Goal: Information Seeking & Learning: Learn about a topic

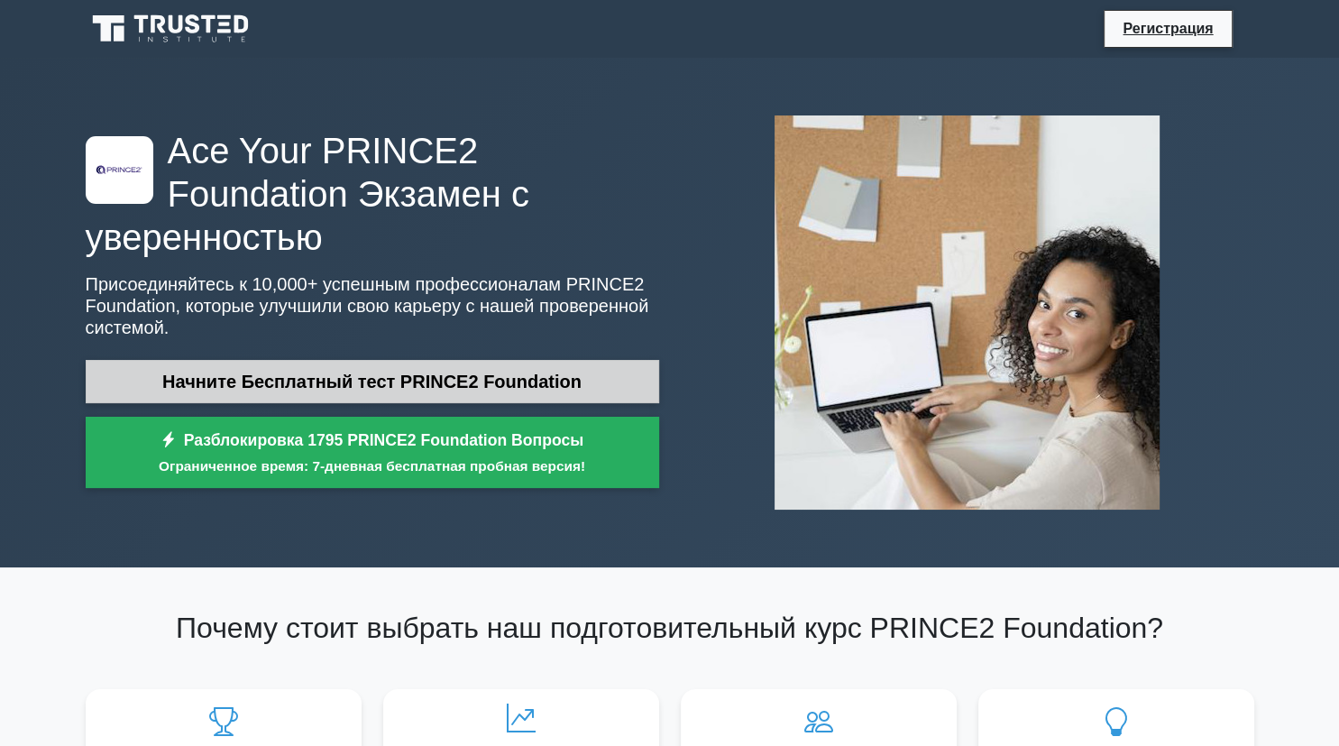
click at [500, 361] on link "Начните Бесплатный тест PRINCE2 Foundation" at bounding box center [373, 381] width 574 height 43
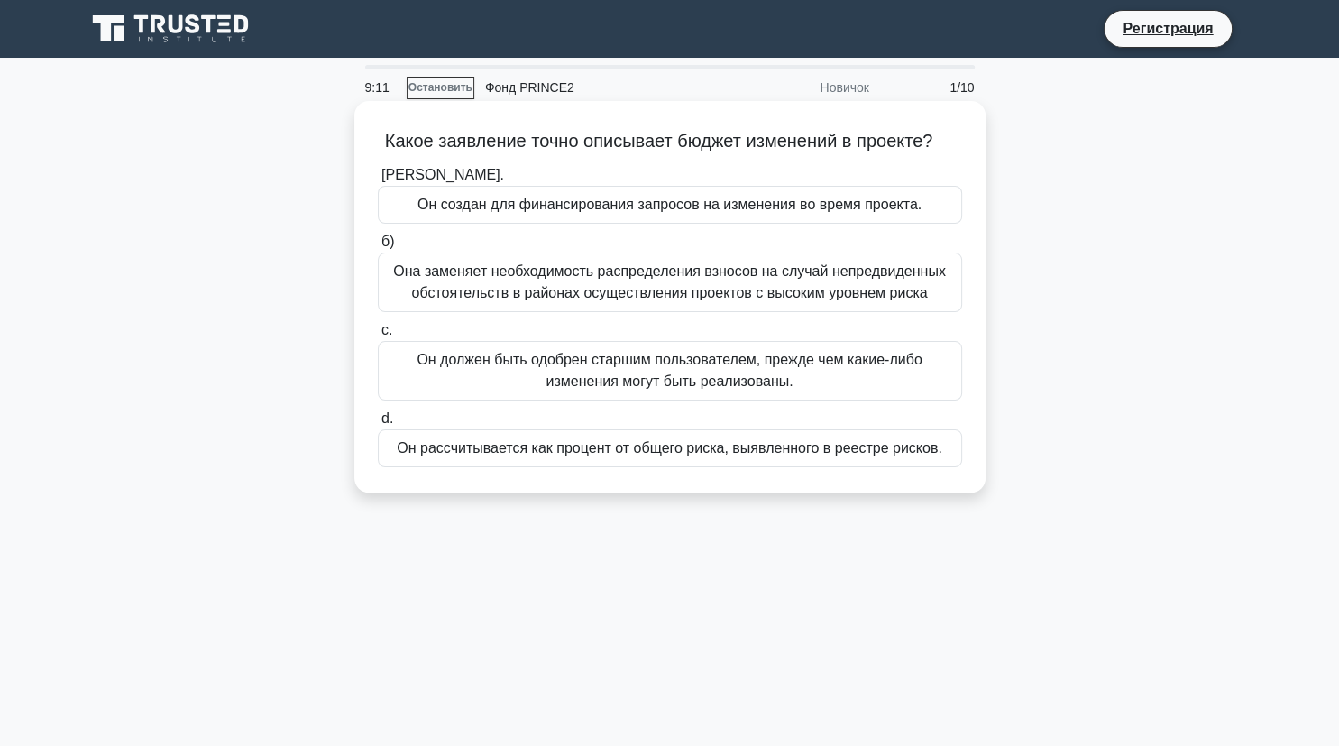
click at [539, 293] on div "Она заменяет необходимость распределения взносов на случай непредвиденных обсто…" at bounding box center [670, 283] width 584 height 60
click at [378, 248] on input "б) Она заменяет необходимость распределения взносов на случай непредвиденных об…" at bounding box center [378, 242] width 0 height 12
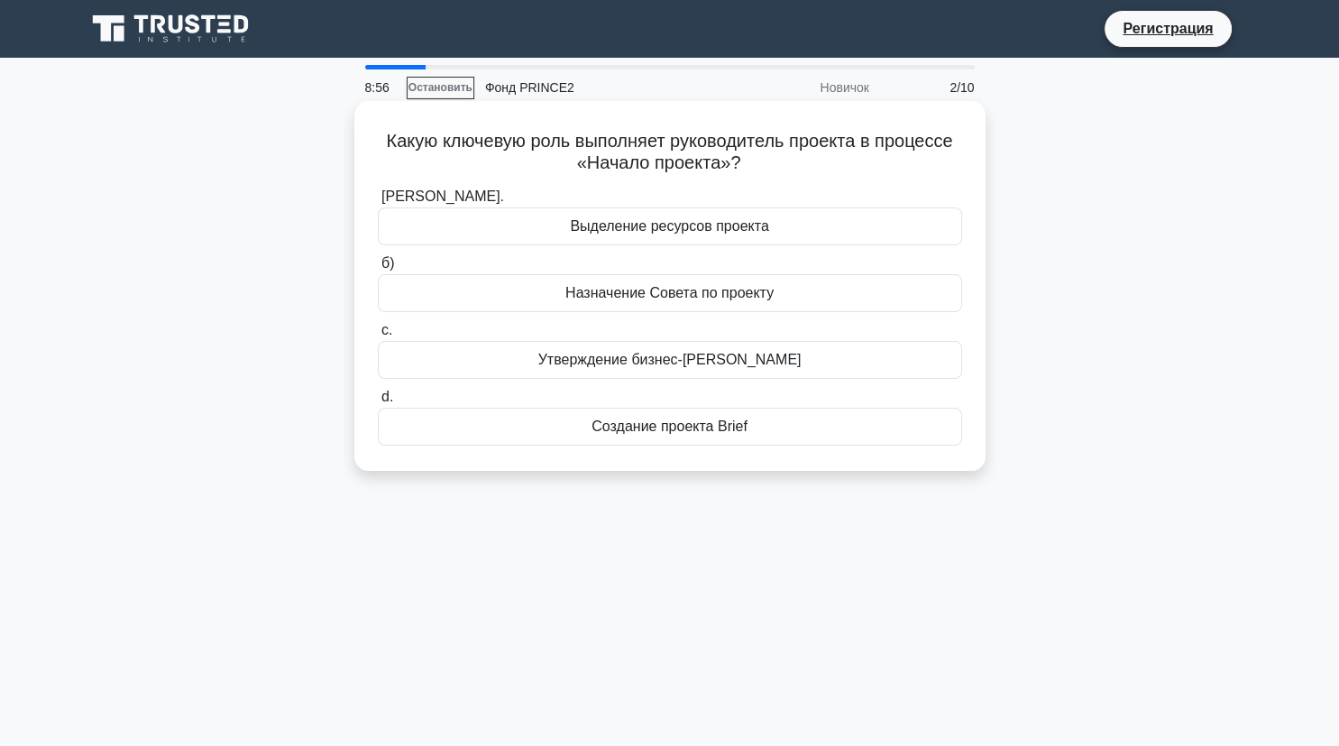
click at [770, 438] on div "Создание проекта Brief" at bounding box center [670, 427] width 584 height 38
click at [378, 403] on input "d. Создание проекта Brief" at bounding box center [378, 397] width 0 height 12
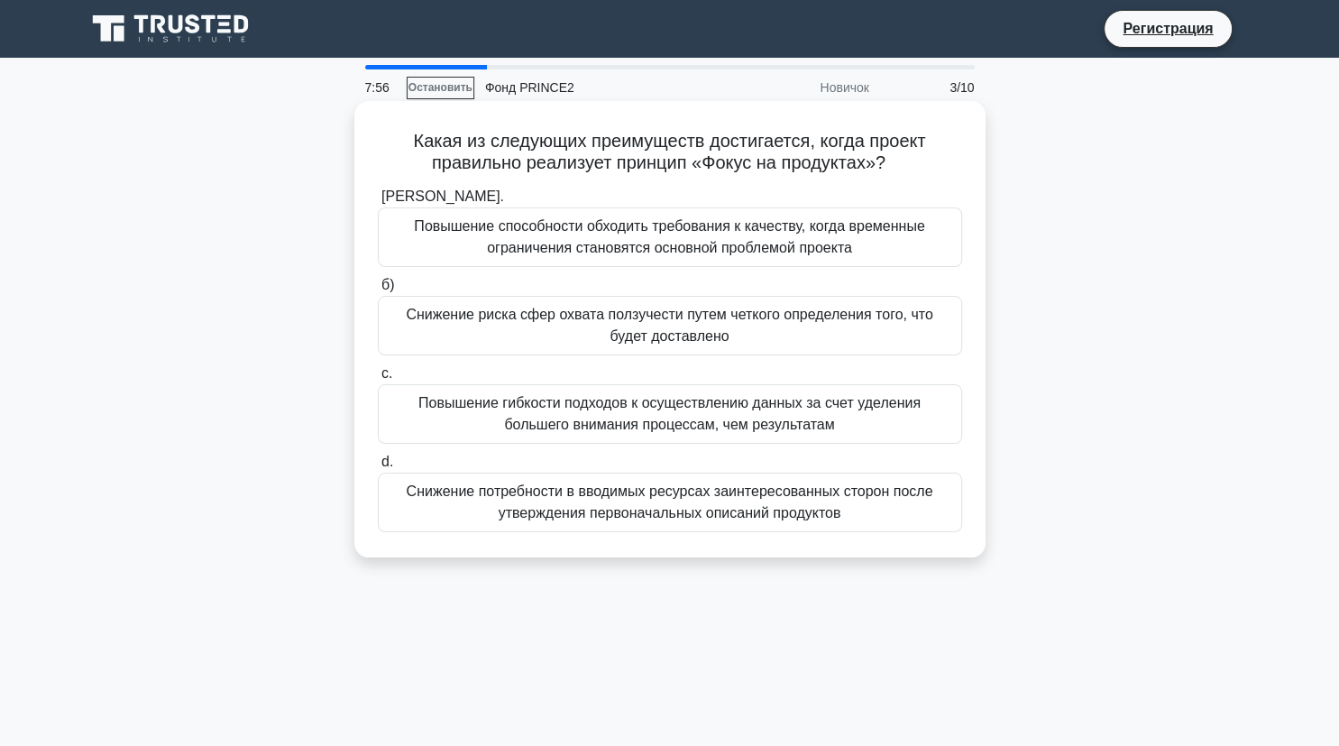
click at [773, 328] on div "Снижение риска сфер охвата ползучести путем четкого определения того, что будет…" at bounding box center [670, 326] width 584 height 60
click at [378, 291] on input "б) Снижение риска сфер охвата ползучести путем четкого определения того, что бу…" at bounding box center [378, 286] width 0 height 12
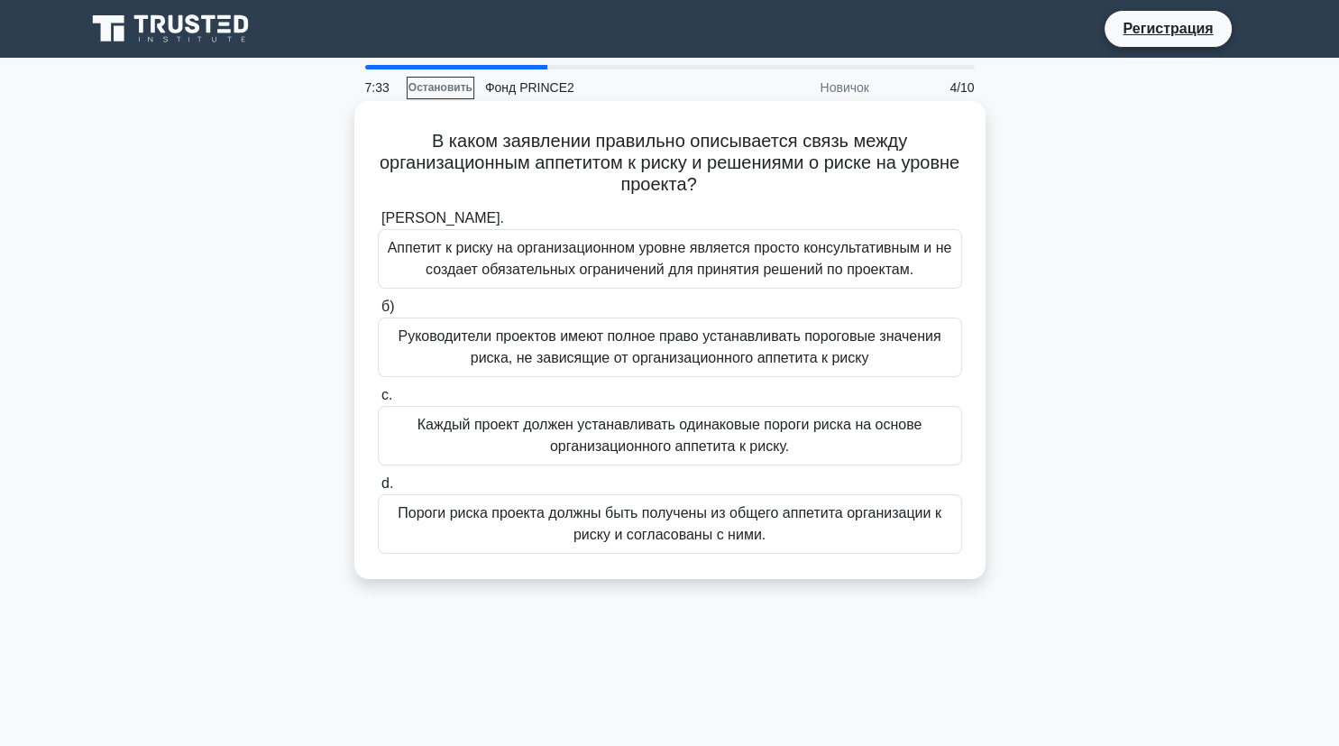
click at [795, 508] on div "Пороги риска проекта должны быть получены из общего аппетита организации к риск…" at bounding box center [670, 524] width 584 height 60
click at [378, 490] on input "d. Пороги риска проекта должны быть получены из общего аппетита организации к р…" at bounding box center [378, 484] width 0 height 12
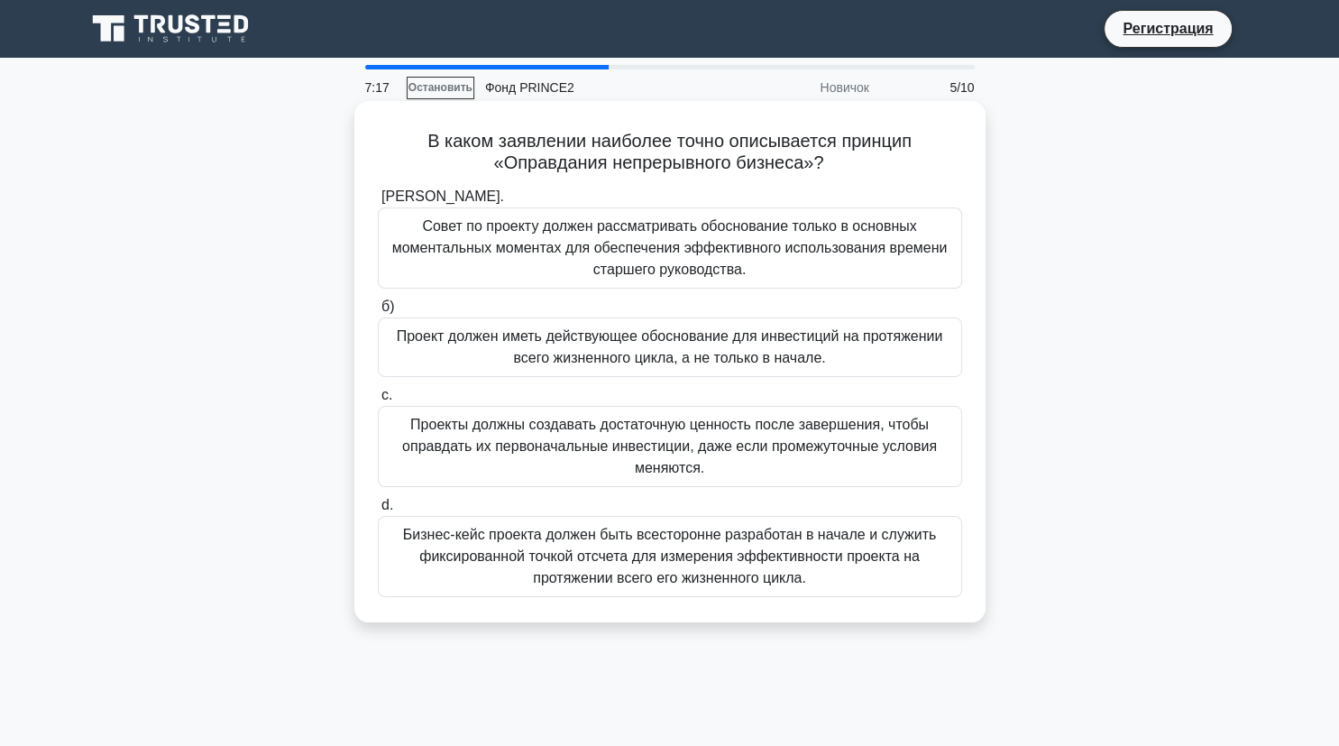
click at [685, 341] on div "Проект должен иметь действующее обоснование для инвестиций на протяжении всего …" at bounding box center [670, 347] width 584 height 60
click at [378, 313] on input "б) Проект должен иметь действующее обоснование для инвестиций на протяжении все…" at bounding box center [378, 307] width 0 height 12
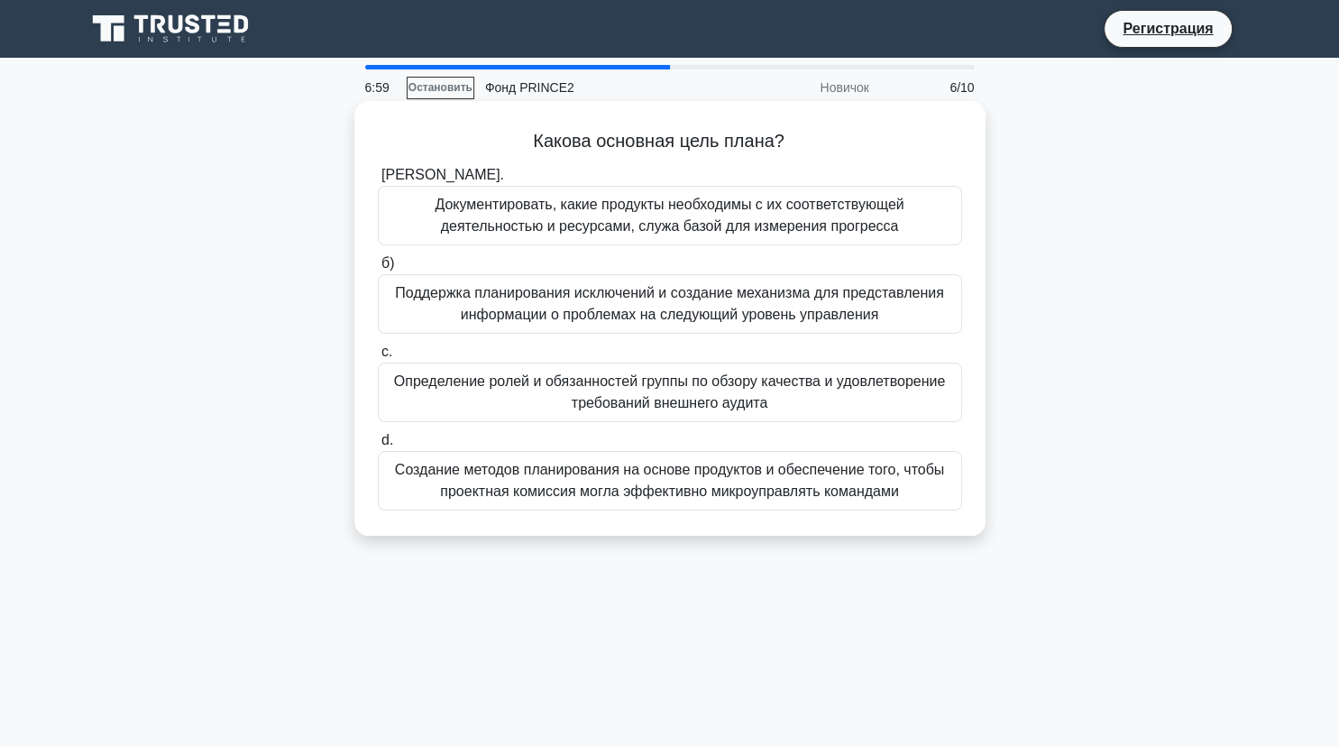
click at [717, 235] on div "Документировать, какие продукты необходимы с их соответствующей деятельностью и…" at bounding box center [670, 216] width 584 height 60
click at [378, 181] on input "[PERSON_NAME]. Документировать, какие продукты необходимы с их соответствующей …" at bounding box center [378, 176] width 0 height 12
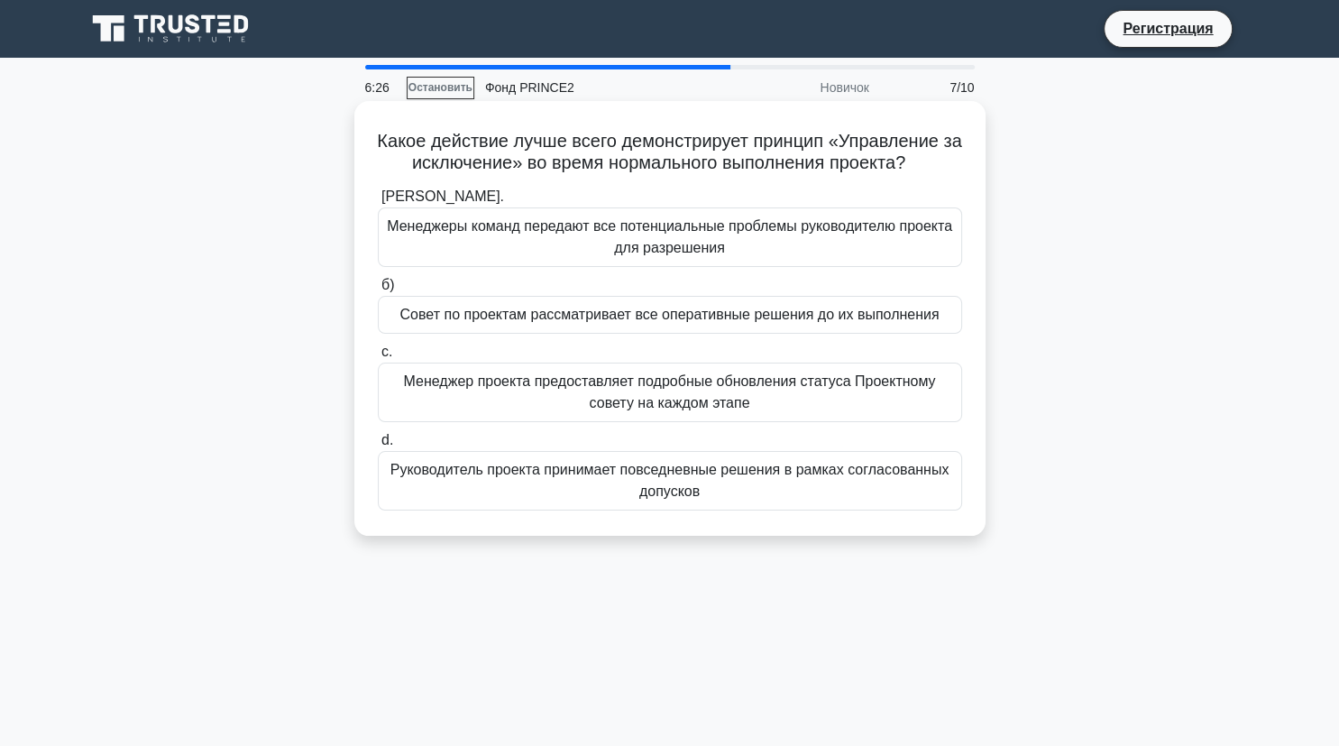
click at [802, 233] on div "Менеджеры команд передают все потенциальные проблемы руководителю проекта для р…" at bounding box center [670, 237] width 584 height 60
click at [378, 203] on input "[PERSON_NAME]. Менеджеры команд передают все потенциальные проблемы руководител…" at bounding box center [378, 197] width 0 height 12
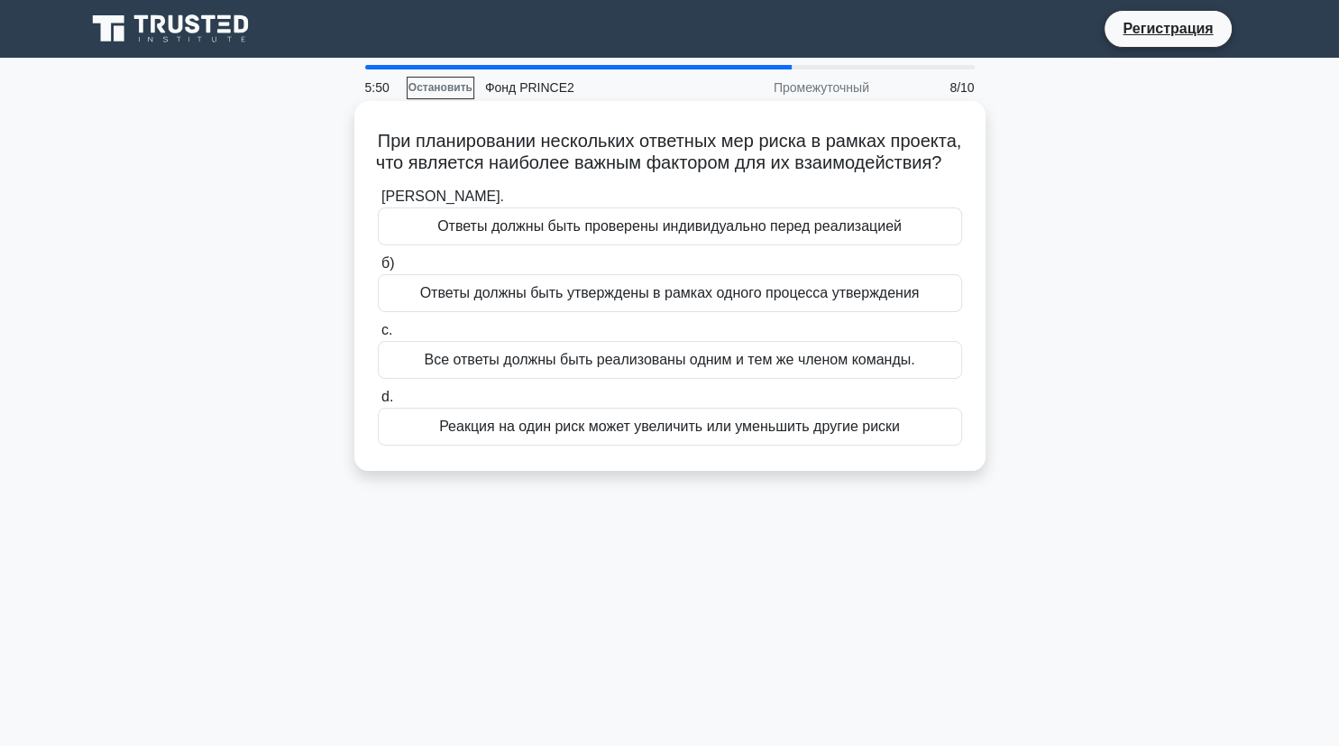
click at [828, 232] on div "Ответы должны быть проверены индивидуально перед реализацией" at bounding box center [670, 226] width 584 height 38
click at [378, 203] on input "[PERSON_NAME]. Ответы должны быть проверены индивидуально перед реализацией" at bounding box center [378, 197] width 0 height 12
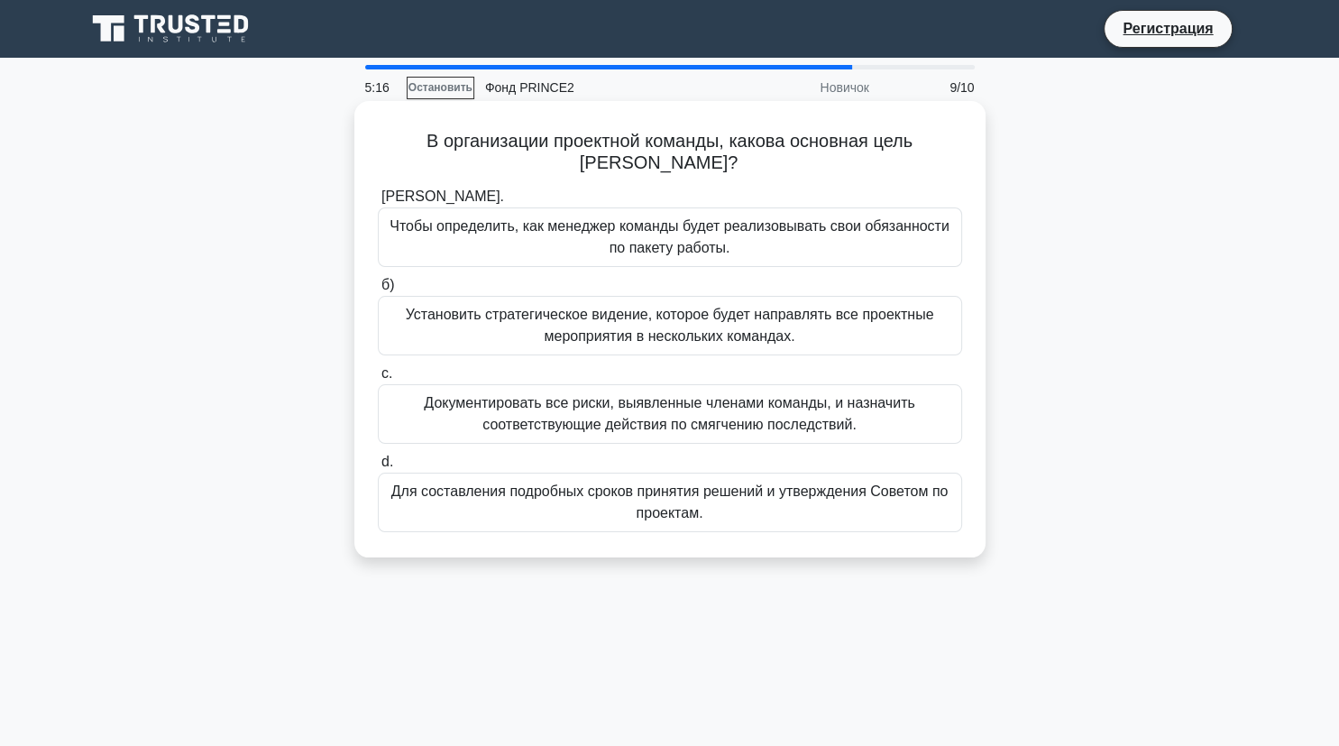
click at [723, 332] on div "Установить стратегическое видение, которое будет направлять все проектные мероп…" at bounding box center [670, 326] width 584 height 60
click at [378, 291] on input "б) Установить стратегическое видение, которое будет направлять все проектные ме…" at bounding box center [378, 286] width 0 height 12
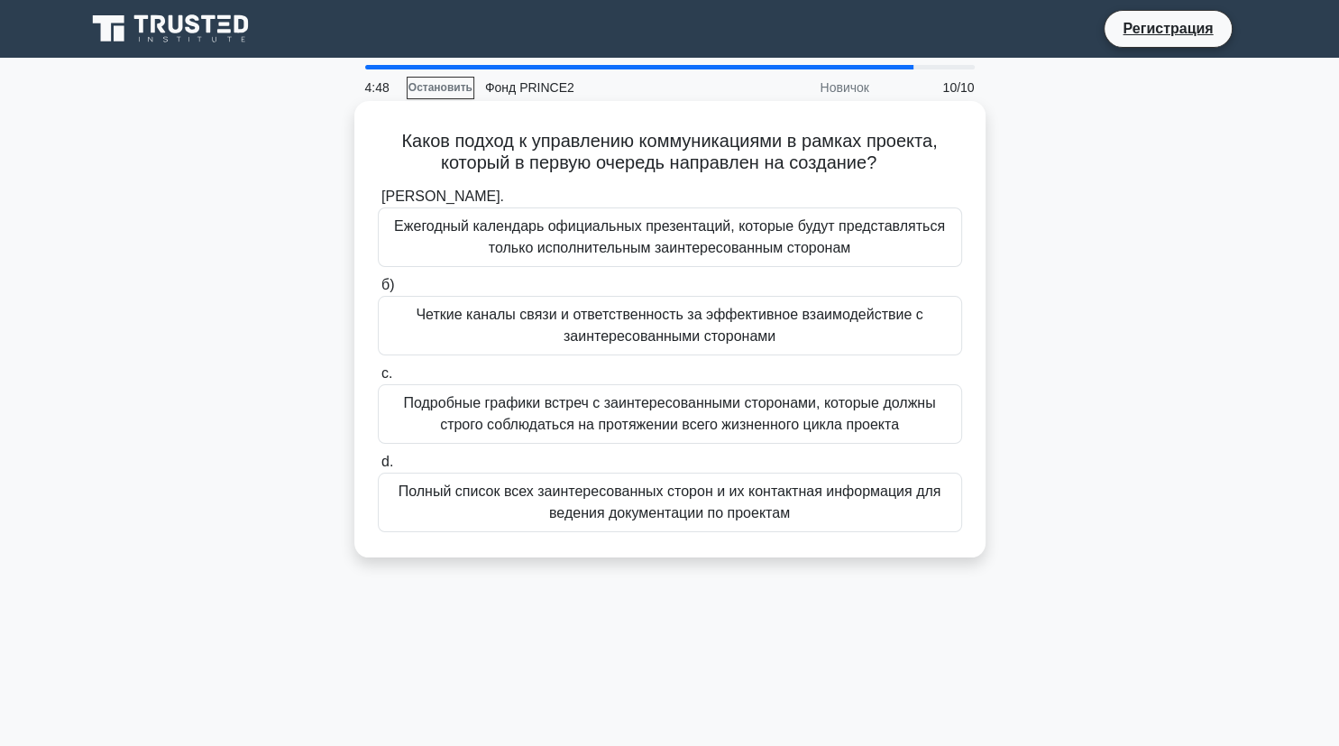
click at [823, 320] on div "Четкие каналы связи и ответственность за эффективное взаимодействие с заинтерес…" at bounding box center [670, 326] width 584 height 60
click at [378, 291] on input "б) Четкие каналы связи и ответственность за эффективное взаимодействие с заинте…" at bounding box center [378, 286] width 0 height 12
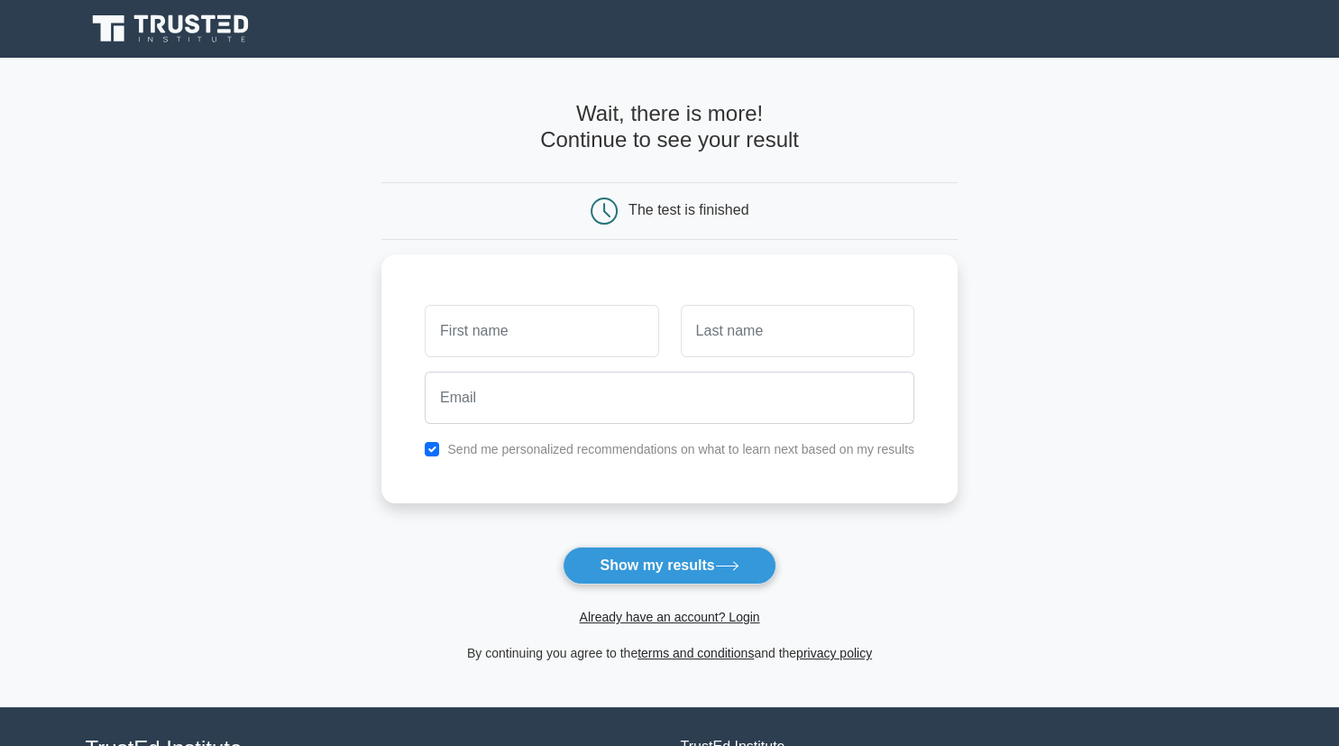
click at [1189, 294] on main "Wait, there is more! Continue to see your result The test is finished and the" at bounding box center [669, 382] width 1339 height 649
click at [673, 554] on button "Show my results" at bounding box center [669, 565] width 213 height 38
